Goal: Book appointment/travel/reservation

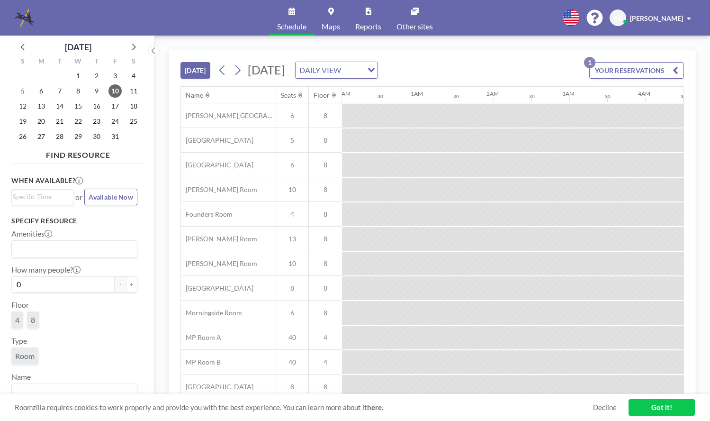
scroll to position [0, 758]
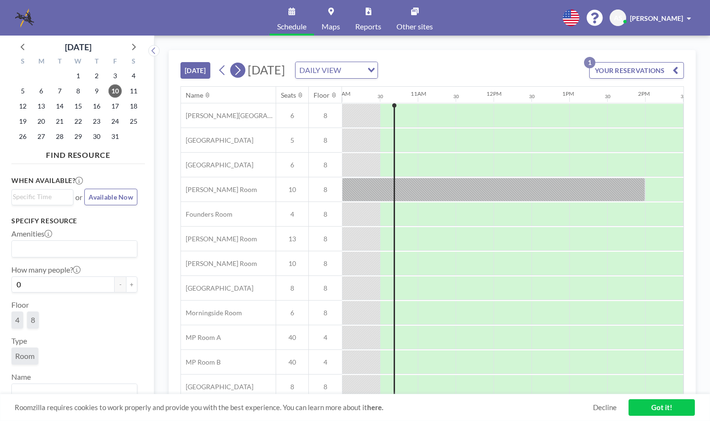
click at [240, 71] on icon at bounding box center [237, 70] width 9 height 14
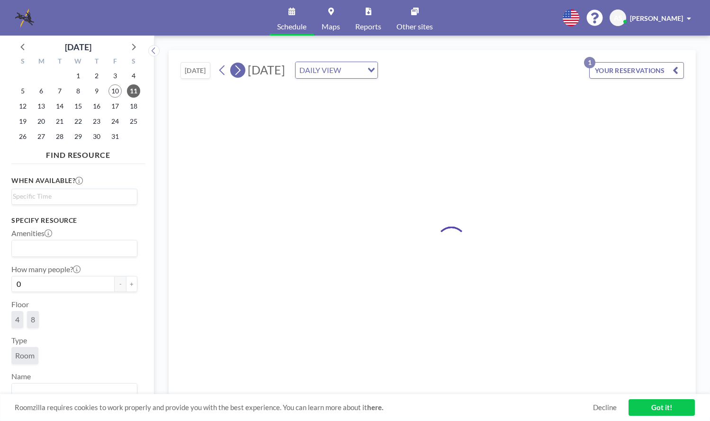
click at [240, 71] on icon at bounding box center [237, 70] width 9 height 14
click at [241, 74] on icon at bounding box center [237, 70] width 9 height 14
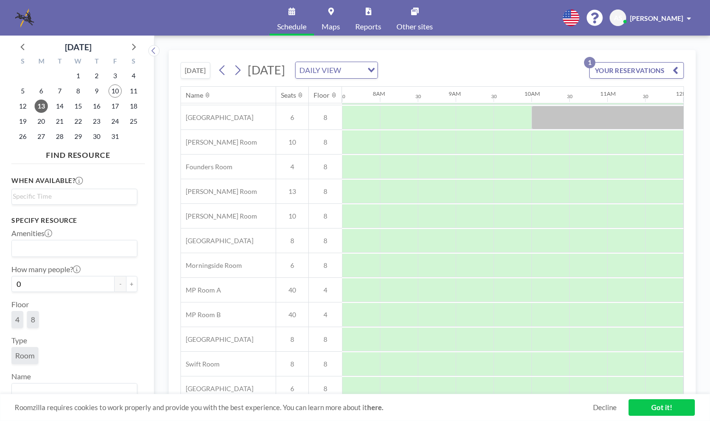
scroll to position [0, 569]
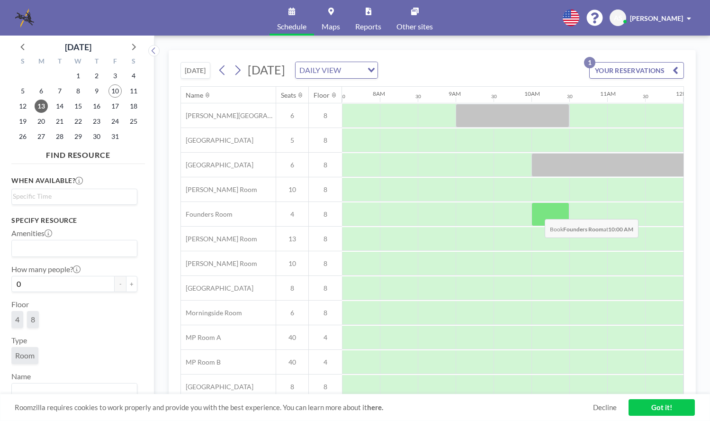
click at [538, 212] on div at bounding box center [551, 214] width 38 height 24
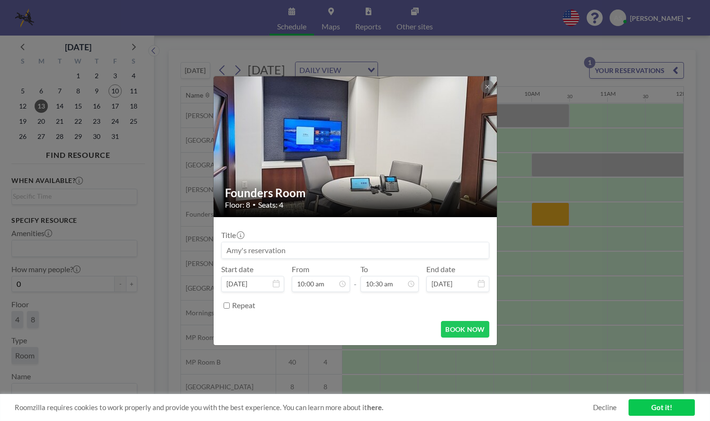
click at [297, 249] on input at bounding box center [355, 250] width 267 height 16
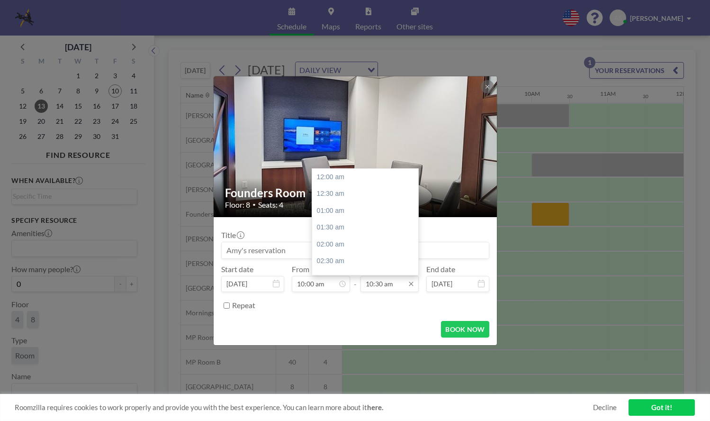
scroll to position [354, 0]
click at [410, 283] on icon at bounding box center [411, 283] width 4 height 4
click at [341, 227] on div "12:00 pm" at bounding box center [367, 227] width 111 height 17
type input "12:00 pm"
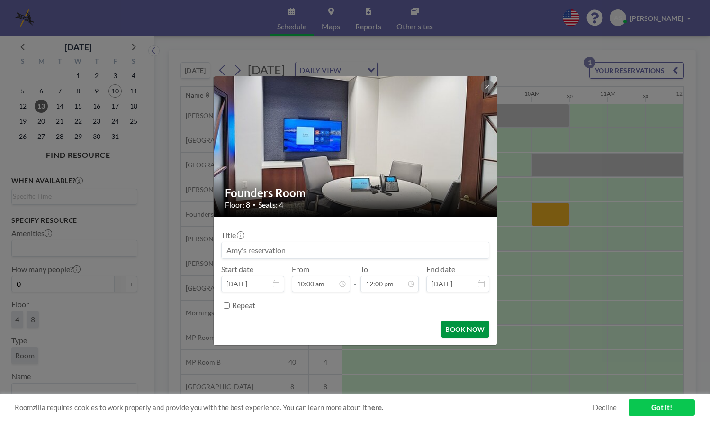
click at [461, 327] on button "BOOK NOW" at bounding box center [465, 329] width 48 height 17
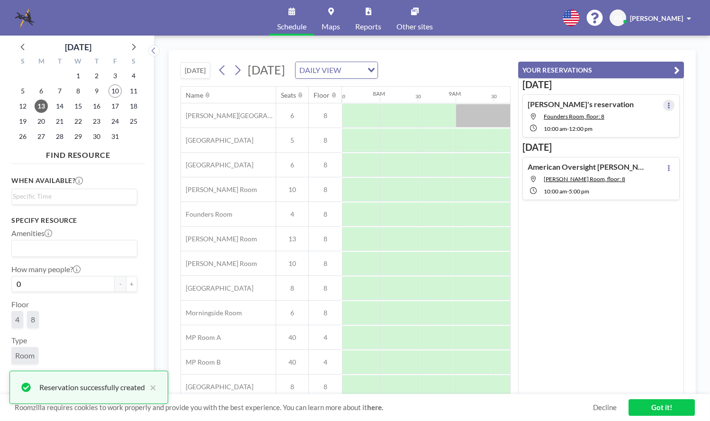
click at [667, 104] on icon at bounding box center [669, 105] width 4 height 6
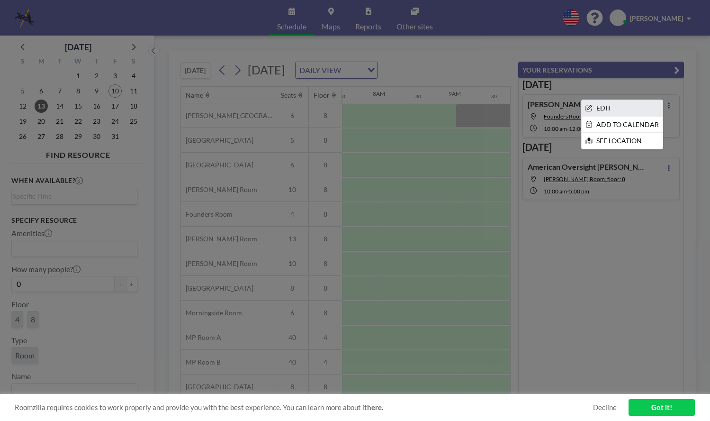
click at [602, 109] on li "EDIT" at bounding box center [622, 108] width 81 height 16
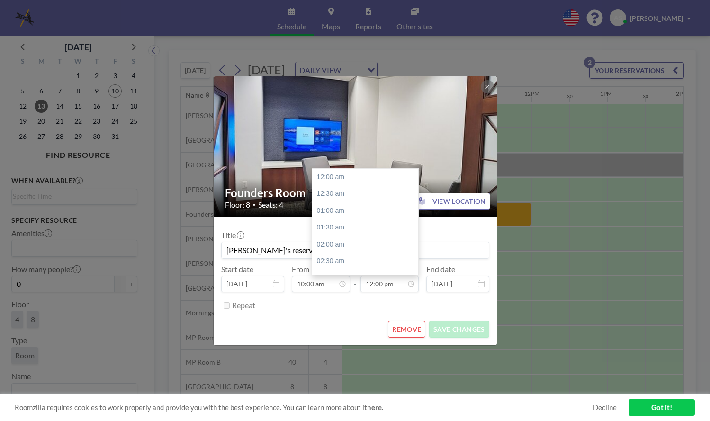
scroll to position [405, 0]
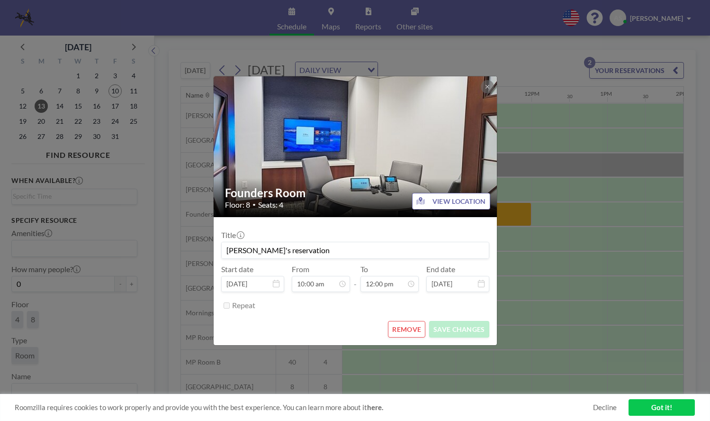
drag, startPoint x: 305, startPoint y: 251, endPoint x: 187, endPoint y: 253, distance: 118.5
click at [187, 253] on div "Founders Room Floor: 8 • Seats: 4 VIEW LOCATION Title [PERSON_NAME]'s reservati…" at bounding box center [355, 210] width 710 height 421
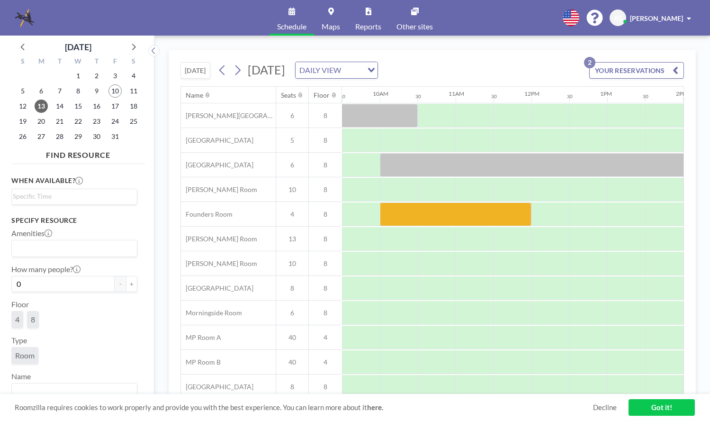
click at [673, 73] on icon "button" at bounding box center [676, 69] width 6 height 11
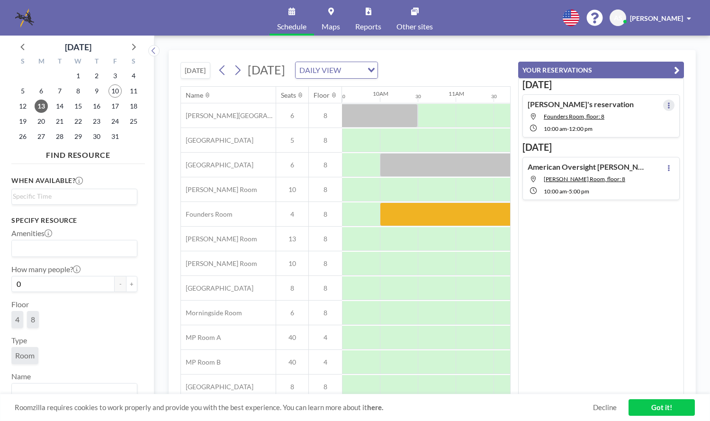
click at [666, 106] on button at bounding box center [668, 104] width 11 height 11
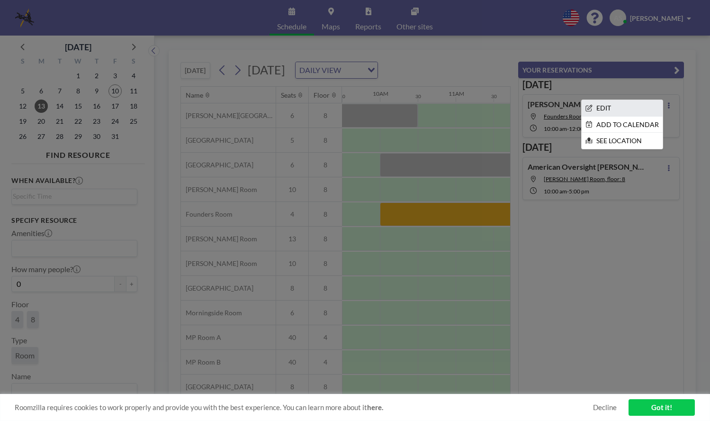
click at [620, 109] on li "EDIT" at bounding box center [622, 108] width 81 height 16
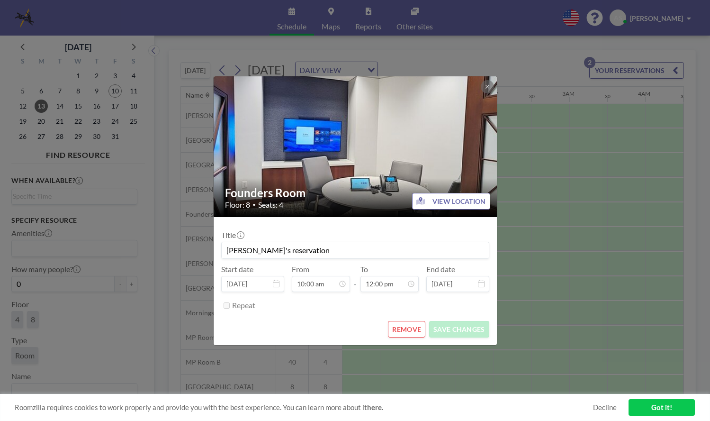
scroll to position [0, 720]
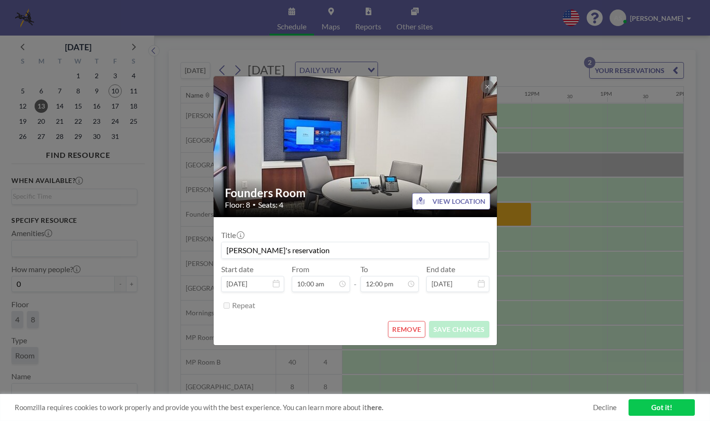
click at [288, 252] on input "[PERSON_NAME]'s reservation" at bounding box center [355, 250] width 267 height 16
type input "A"
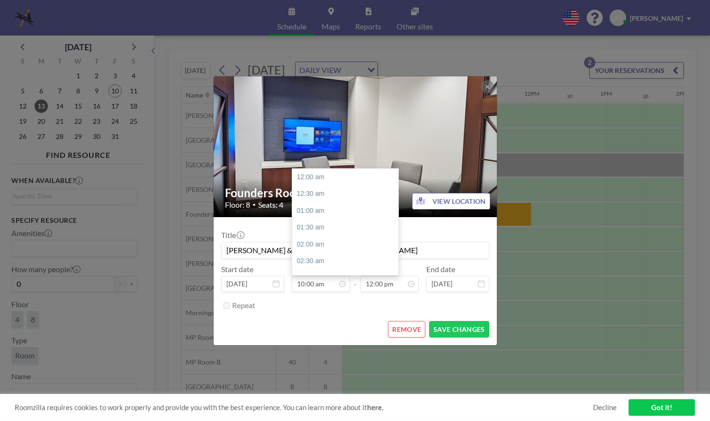
scroll to position [337, 0]
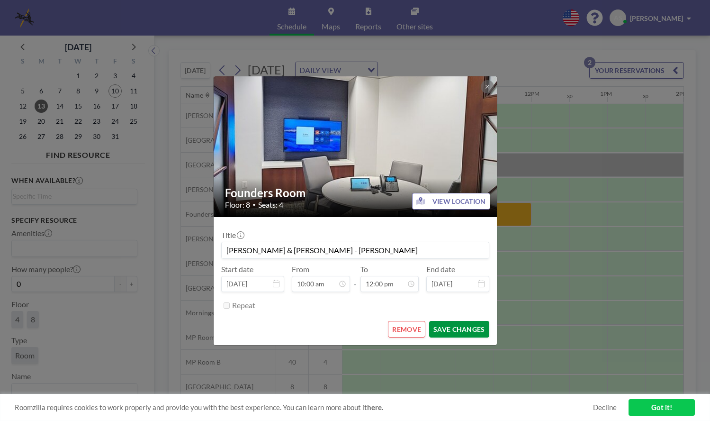
click at [467, 332] on button "SAVE CHANGES" at bounding box center [459, 329] width 60 height 17
type input "[PERSON_NAME] & [PERSON_NAME] - [PERSON_NAME]"
